Goal: Information Seeking & Learning: Understand process/instructions

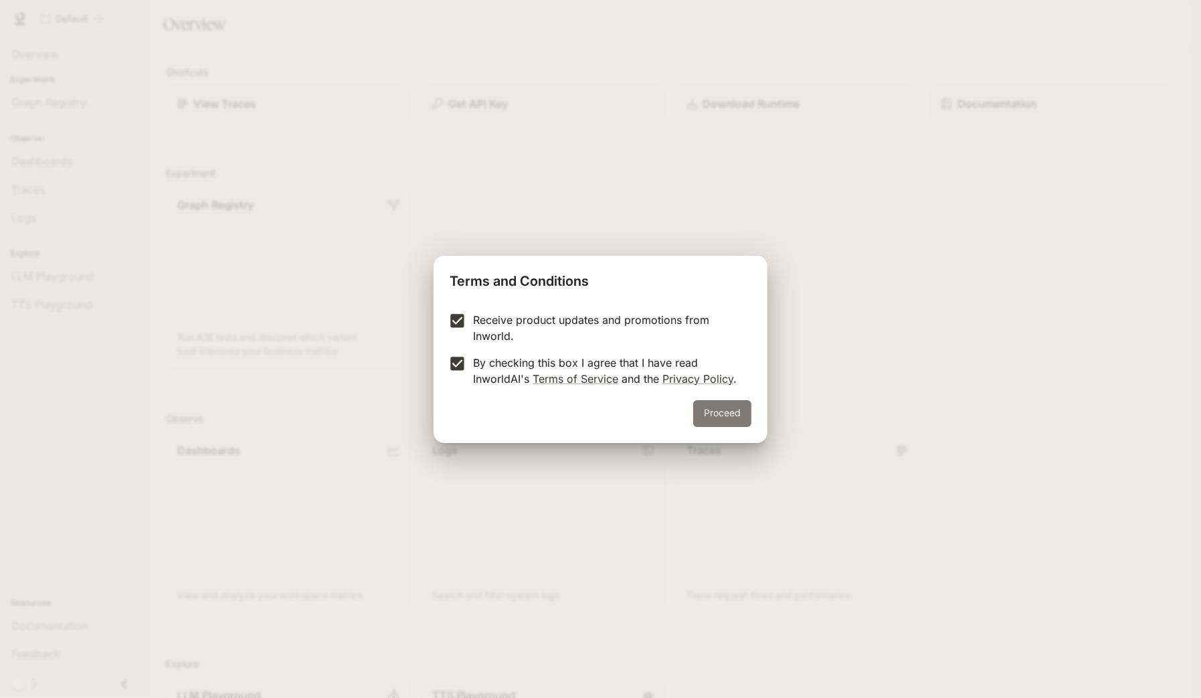
click at [731, 415] on button "Proceed" at bounding box center [722, 413] width 58 height 27
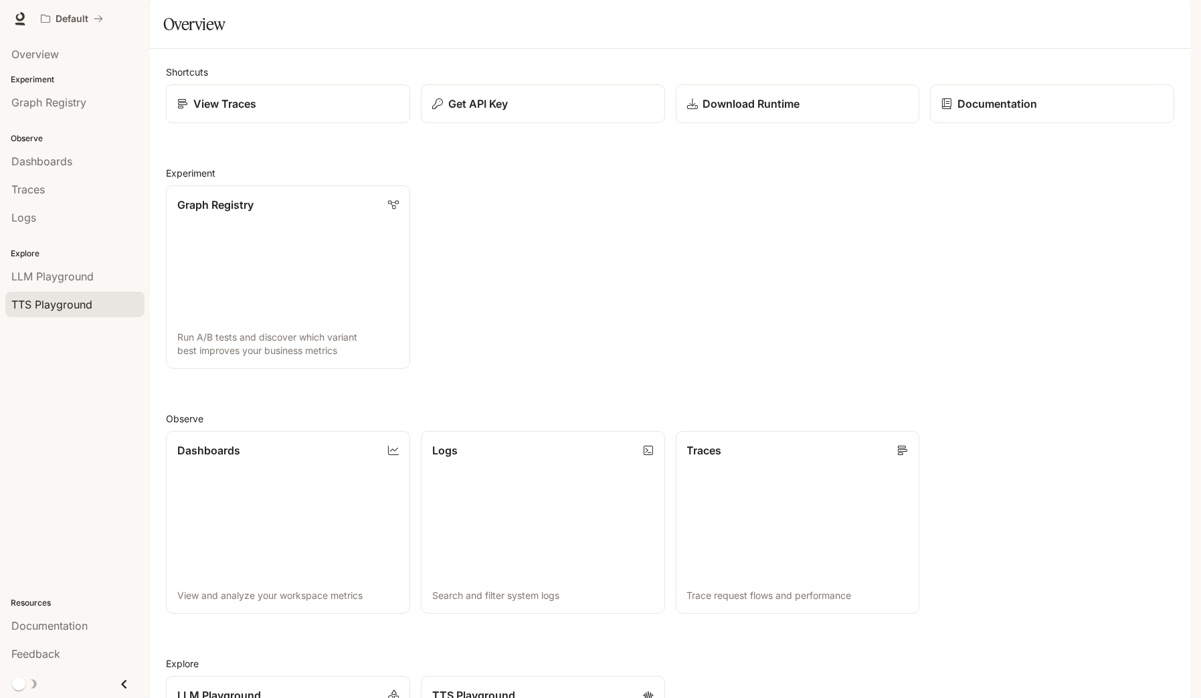
click at [69, 308] on span "TTS Playground" at bounding box center [51, 304] width 81 height 16
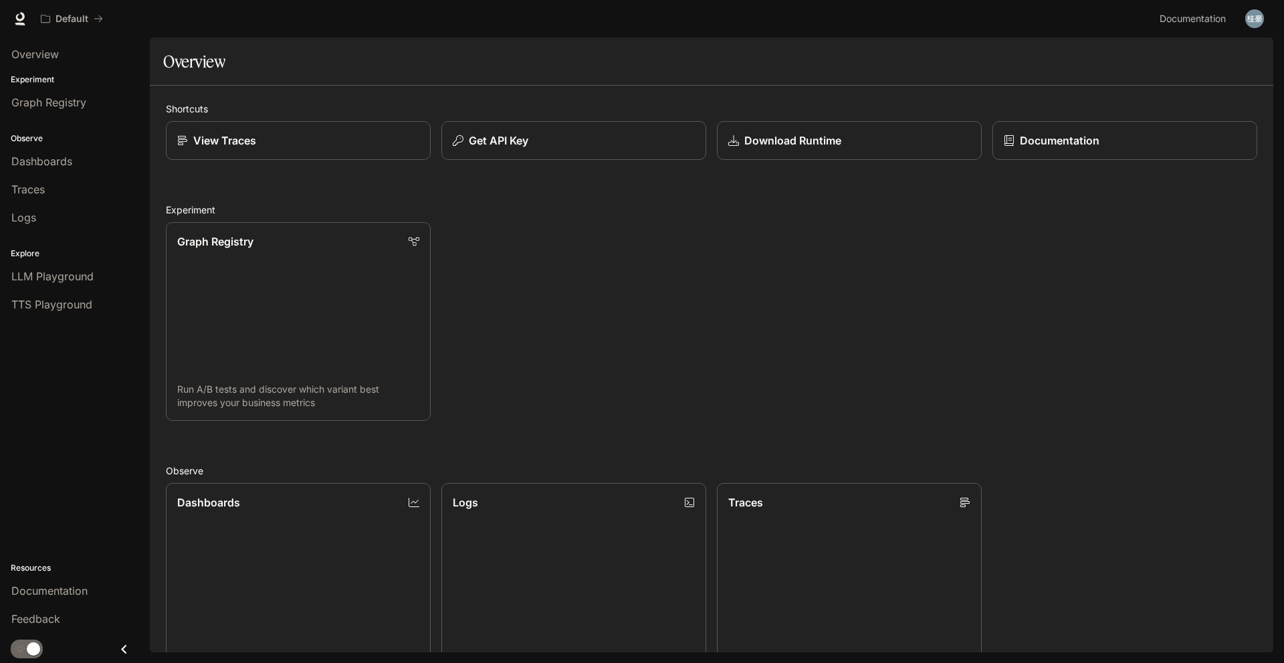
click at [122, 652] on icon "Close drawer" at bounding box center [124, 649] width 18 height 18
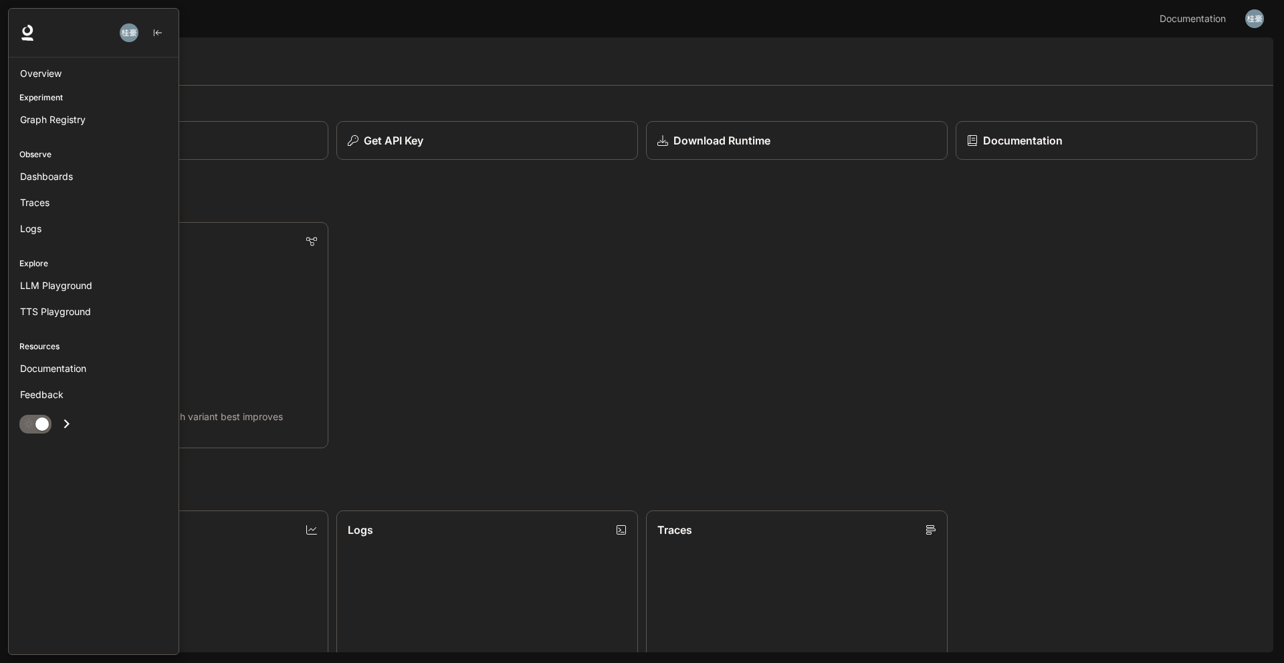
click at [71, 419] on icon "Open drawer" at bounding box center [67, 424] width 18 height 18
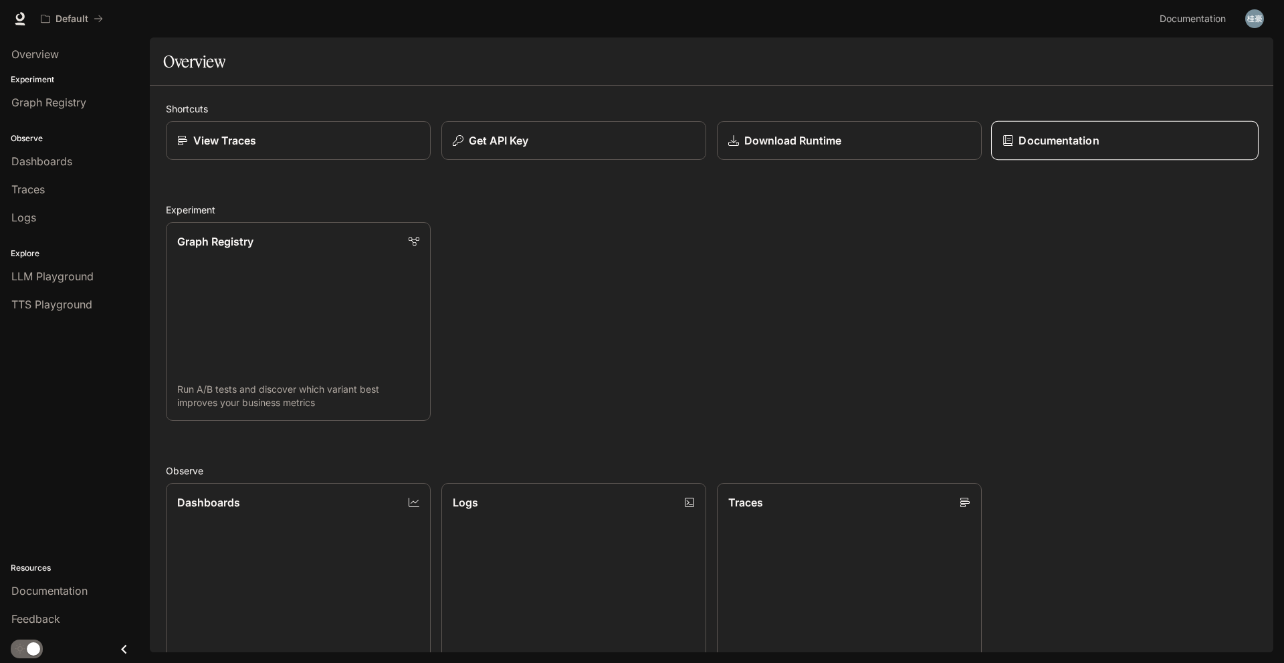
click at [1058, 140] on p "Documentation" at bounding box center [1059, 140] width 80 height 16
